Goal: Transaction & Acquisition: Purchase product/service

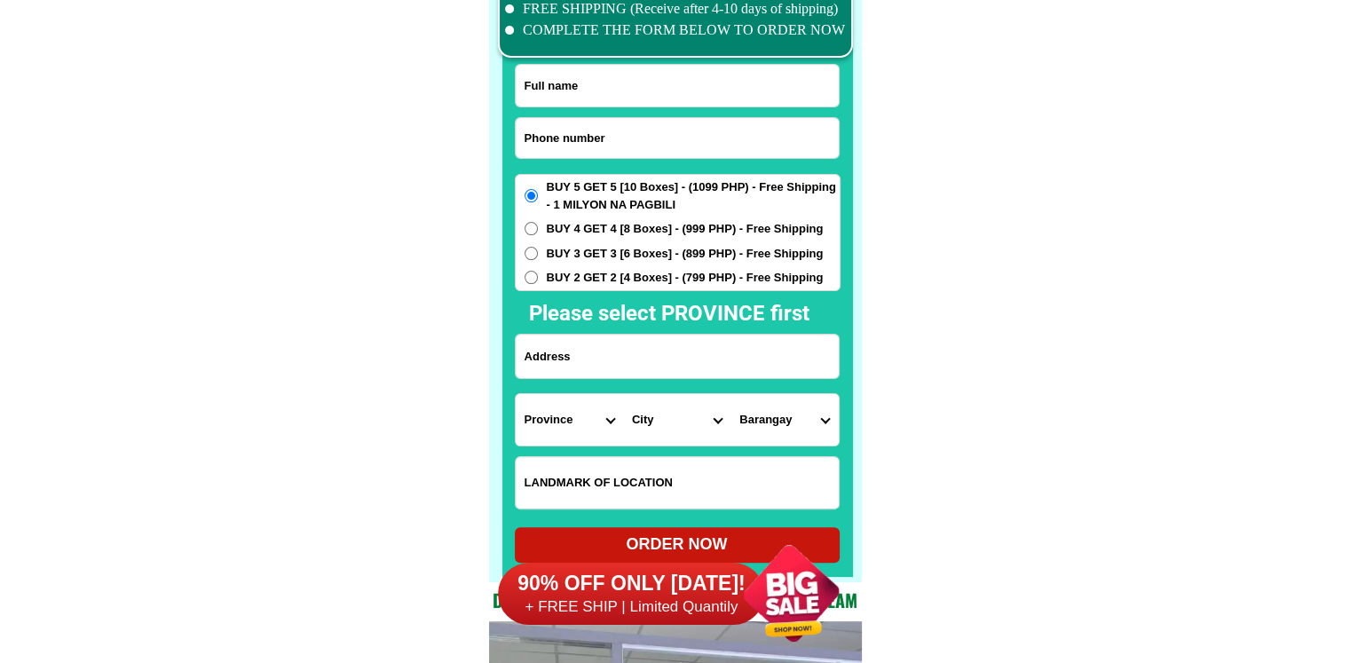
scroll to position [13618, 0]
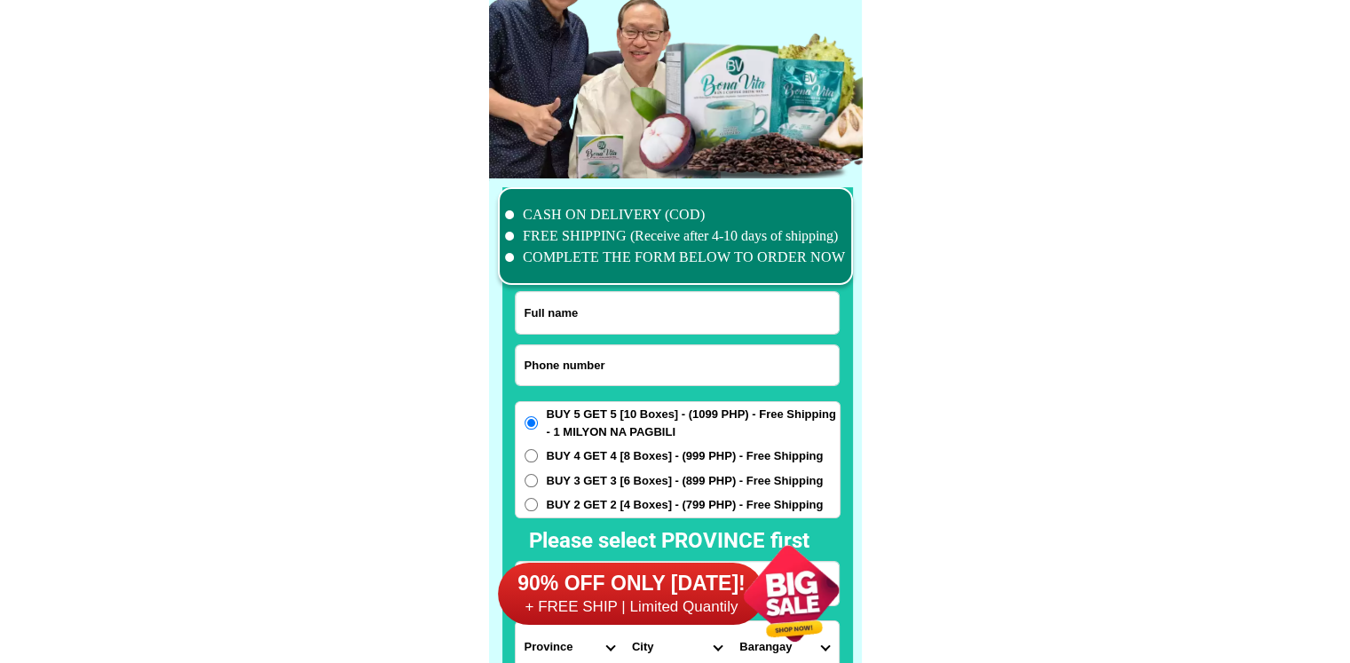
click at [573, 374] on input "Input phone_number" at bounding box center [677, 365] width 323 height 40
paste input "09658535742"
type input "09658535742"
click at [580, 305] on input "Input full_name" at bounding box center [677, 313] width 323 height 42
paste input "[PERSON_NAME].[PERSON_NAME]"
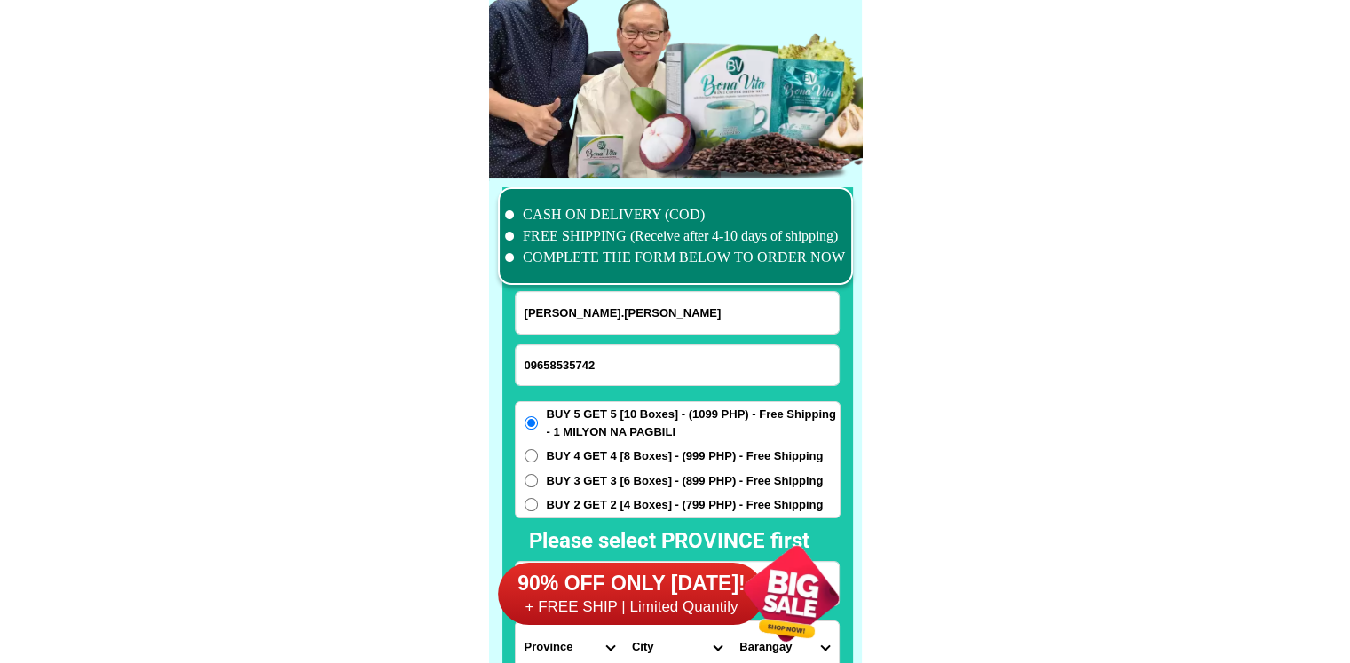
type input "[PERSON_NAME].[PERSON_NAME]"
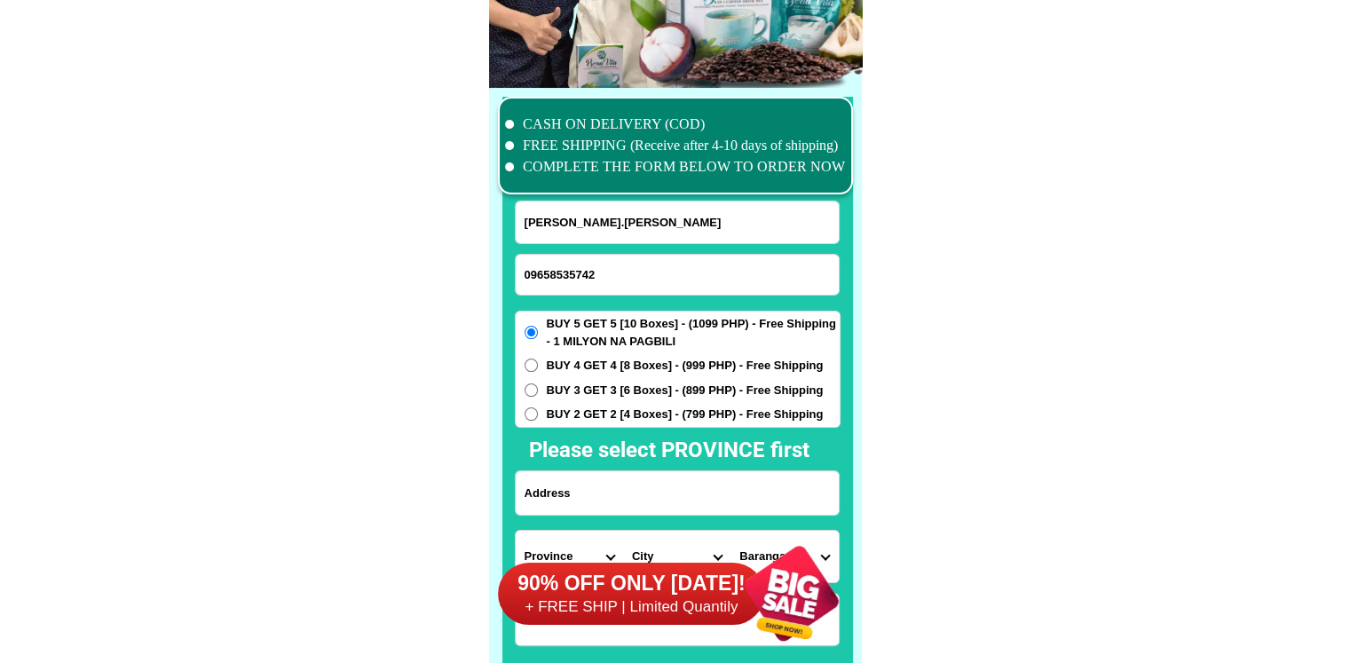
scroll to position [13884, 0]
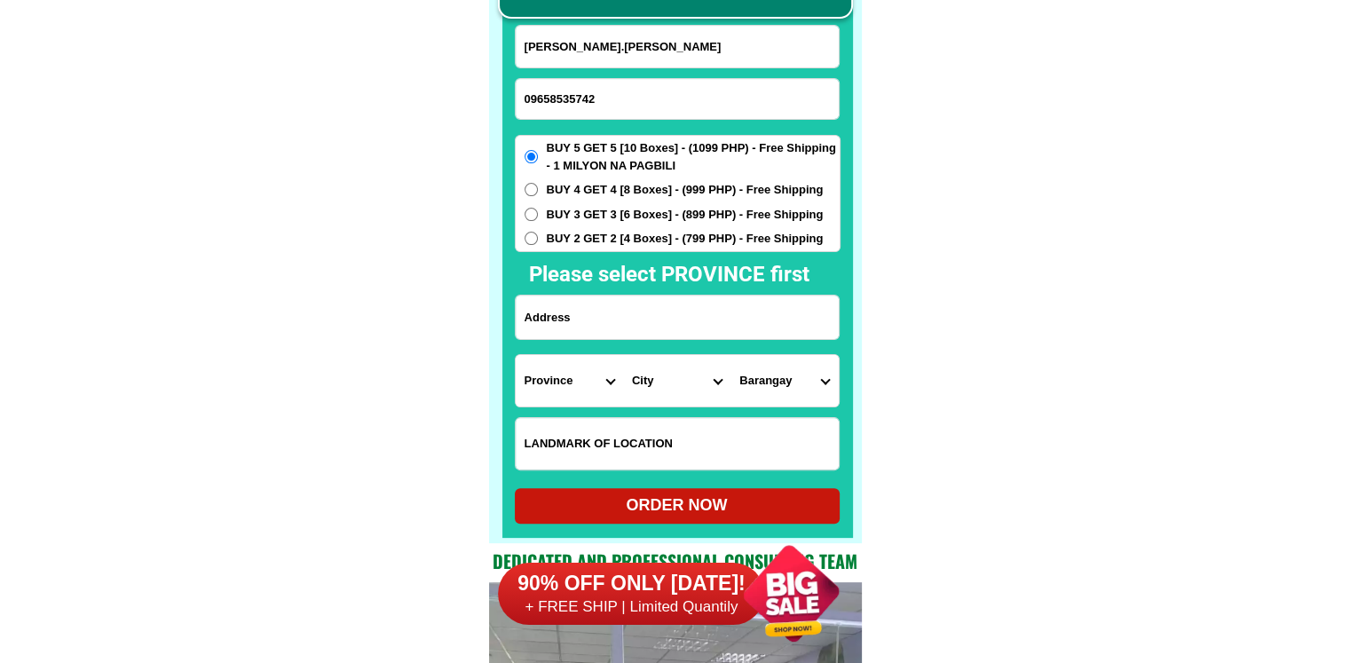
click at [627, 320] on input "Input address" at bounding box center [677, 317] width 323 height 43
paste input ".purok23.zone.5.brgy.mahabang.parang.angono.[GEOGRAPHIC_DATA]near.manggo.tree.b…"
type input ".purok23.zone.5.brgy.mahabang.parang.angono.[GEOGRAPHIC_DATA]near.manggo.tree.b…"
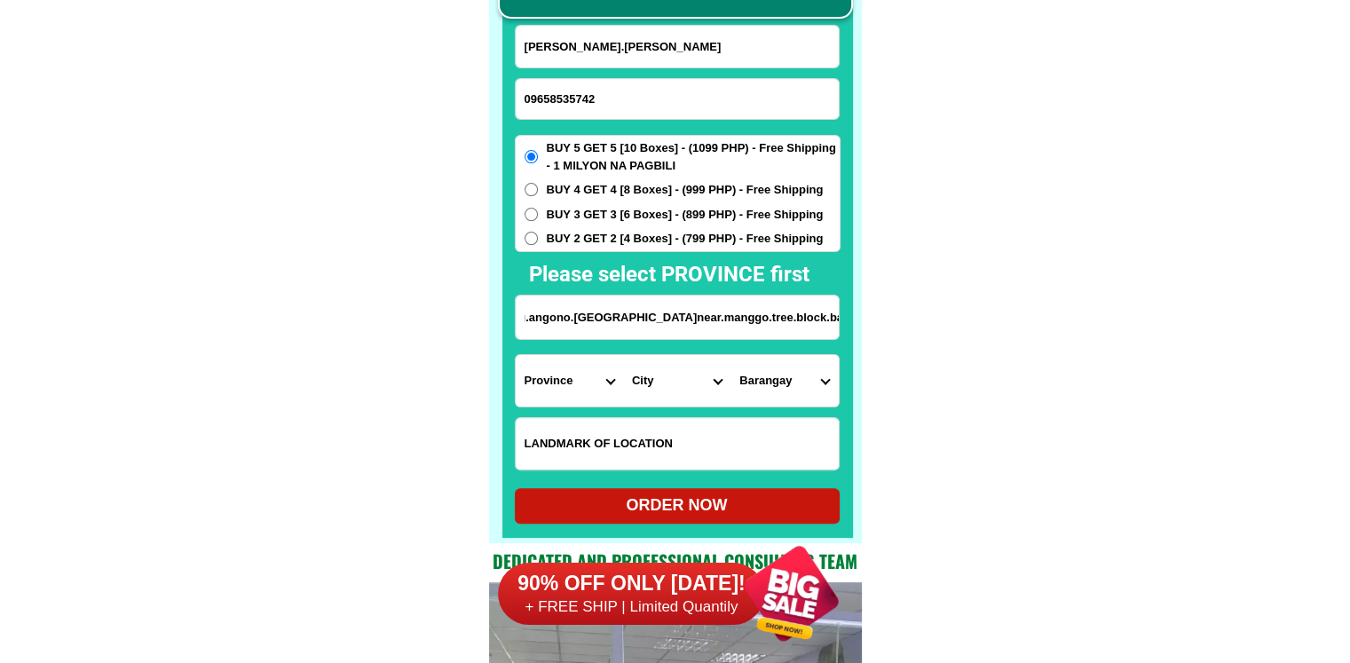
scroll to position [0, 0]
click at [588, 375] on select "Province [GEOGRAPHIC_DATA] [GEOGRAPHIC_DATA][PERSON_NAME][GEOGRAPHIC_DATA][GEOG…" at bounding box center [569, 380] width 107 height 51
select select "63_993"
drag, startPoint x: 998, startPoint y: 423, endPoint x: 986, endPoint y: 423, distance: 11.5
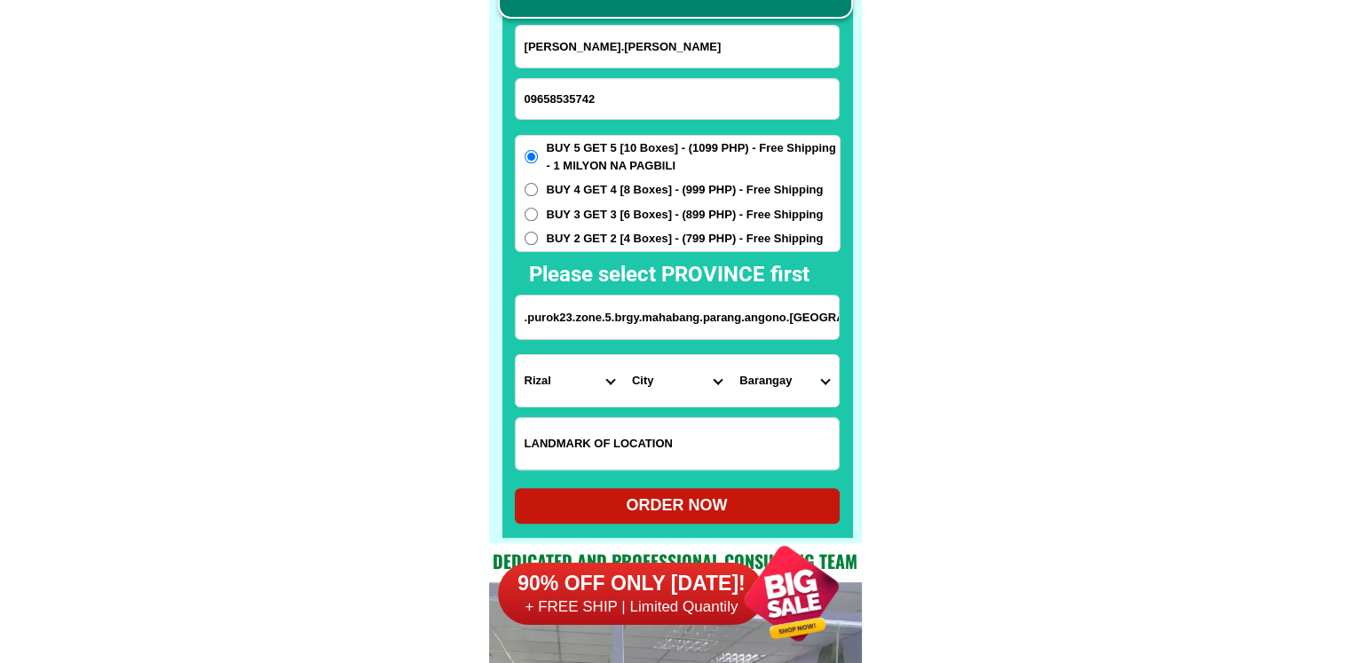
click at [689, 395] on select "City Angono Antipolo-city [GEOGRAPHIC_DATA] [GEOGRAPHIC_DATA] [GEOGRAPHIC_DATA]…" at bounding box center [676, 380] width 107 height 51
select select "63_9933179"
click at [788, 388] on select "Barangay Bagumbayan Kalayaan Mahabang parang [GEOGRAPHIC_DATA] [GEOGRAPHIC_DATA…" at bounding box center [783, 380] width 107 height 51
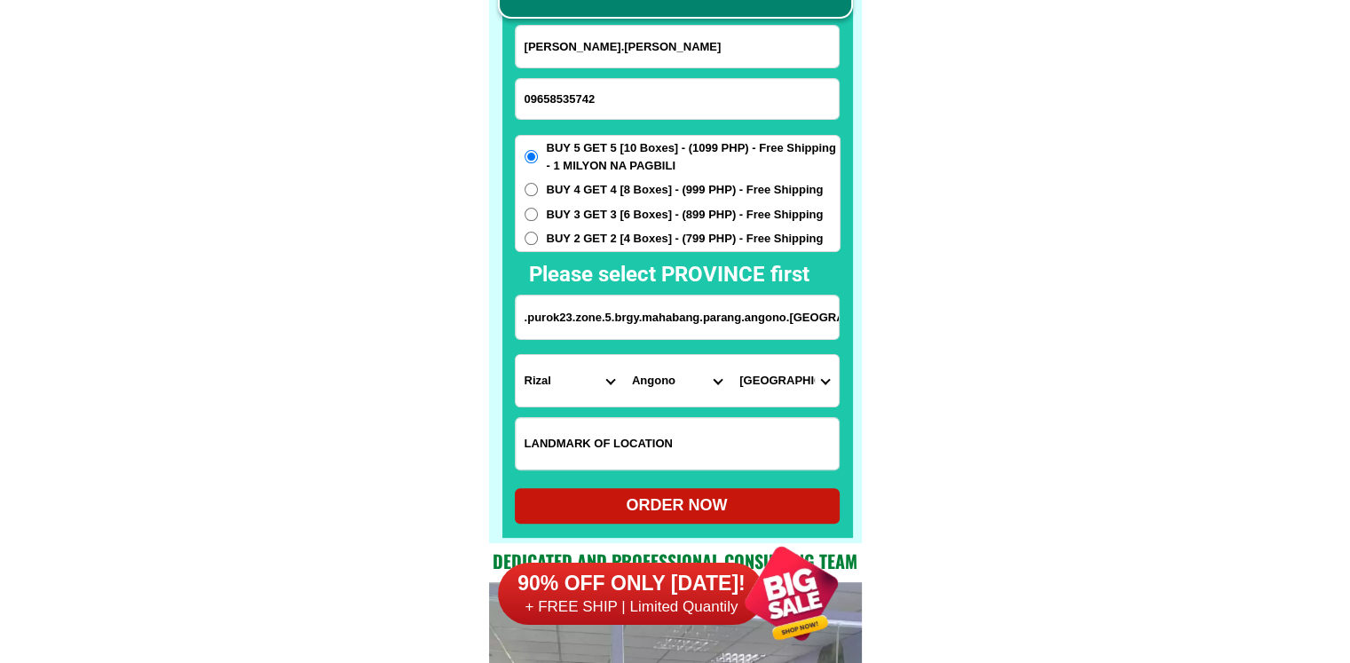
click at [777, 384] on select "Barangay Bagumbayan Kalayaan Mahabang parang [GEOGRAPHIC_DATA] [GEOGRAPHIC_DATA…" at bounding box center [783, 380] width 107 height 51
click at [763, 383] on select "Barangay Bagumbayan Kalayaan Mahabang parang [GEOGRAPHIC_DATA] [GEOGRAPHIC_DATA…" at bounding box center [783, 380] width 107 height 51
click at [775, 327] on input ".purok23.zone.5.brgy.mahabang.parang.angono.[GEOGRAPHIC_DATA]near.manggo.tree.b…" at bounding box center [677, 317] width 323 height 43
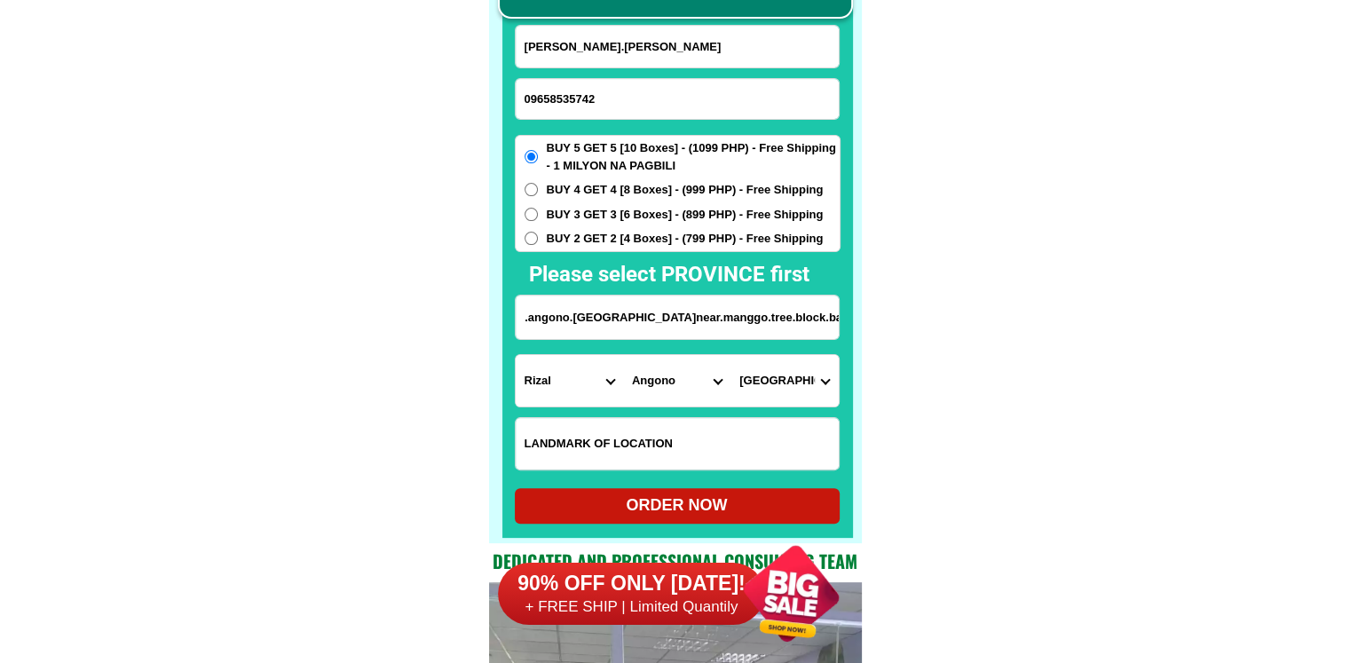
drag, startPoint x: 775, startPoint y: 327, endPoint x: 903, endPoint y: 330, distance: 127.8
click at [802, 383] on select "Barangay Bagumbayan Kalayaan Mahabang parang [GEOGRAPHIC_DATA] [GEOGRAPHIC_DATA…" at bounding box center [783, 380] width 107 height 51
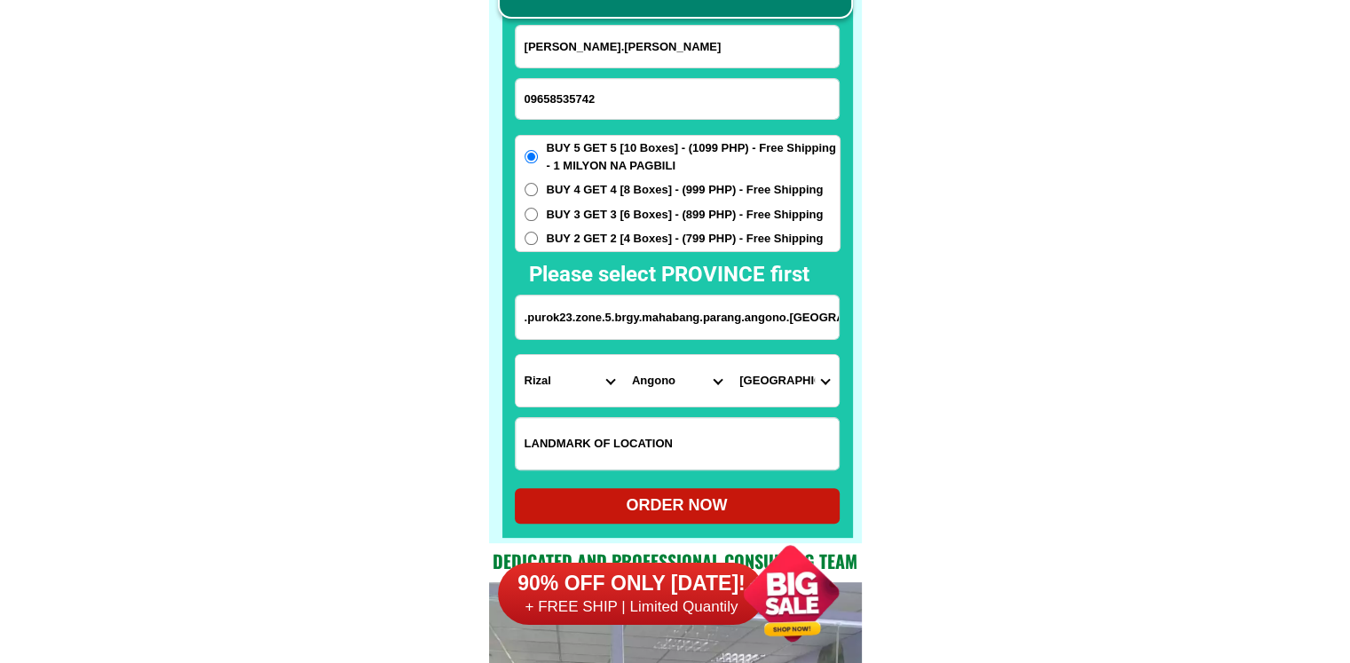
click at [770, 320] on input ".purok23.zone.5.brgy.mahabang.parang.angono.[GEOGRAPHIC_DATA]near.manggo.tree.b…" at bounding box center [677, 317] width 323 height 43
click at [756, 379] on select "Barangay Bagumbayan Kalayaan Mahabang parang [GEOGRAPHIC_DATA] [GEOGRAPHIC_DATA…" at bounding box center [783, 380] width 107 height 51
select select "63_99331798822"
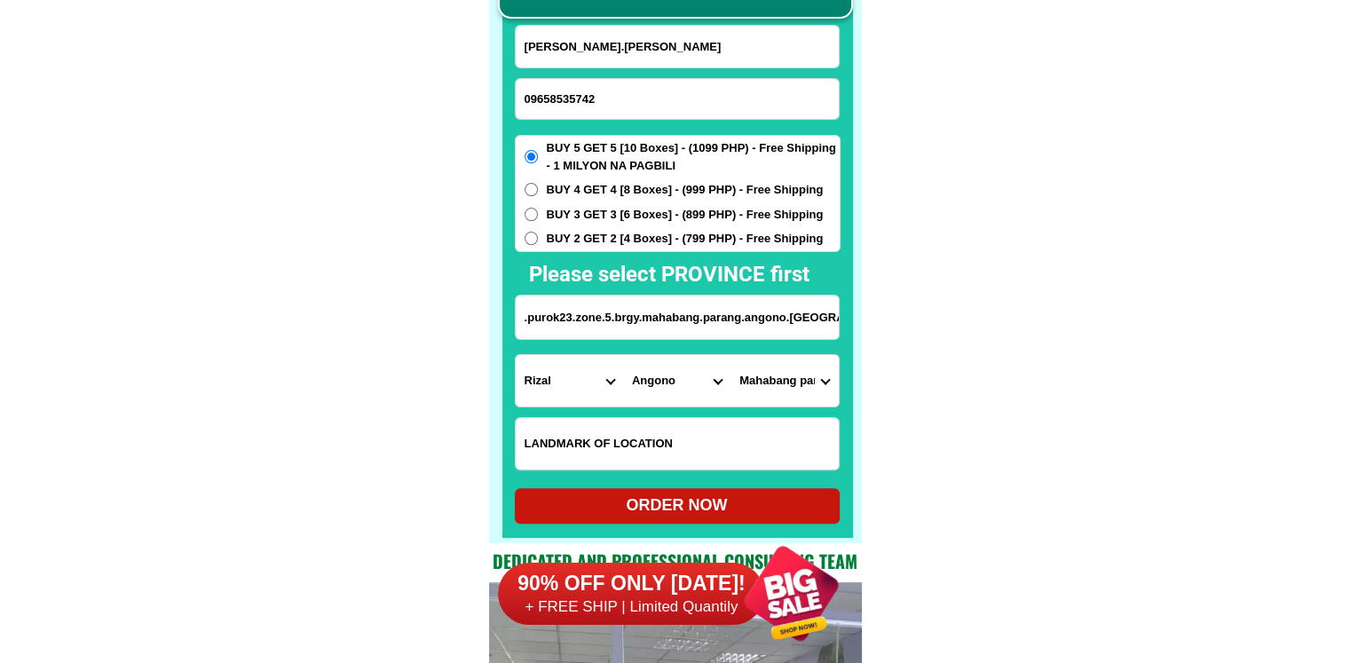
click at [730, 355] on select "Barangay Bagumbayan Kalayaan Mahabang parang [GEOGRAPHIC_DATA] [GEOGRAPHIC_DATA…" at bounding box center [783, 380] width 107 height 51
click at [742, 501] on div "ORDER NOW" at bounding box center [677, 505] width 325 height 24
radio input "true"
